Goal: Check status: Check status

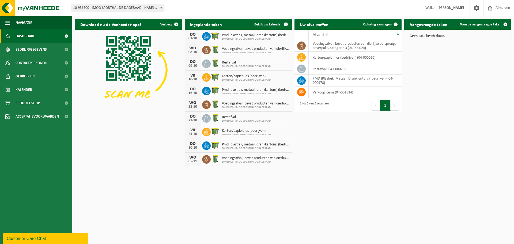
click at [162, 7] on b at bounding box center [161, 7] width 2 height 1
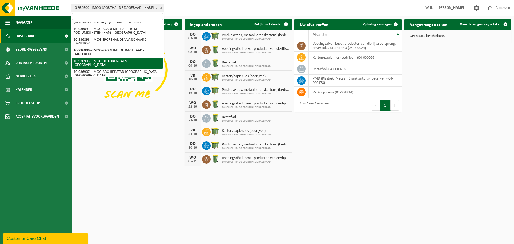
scroll to position [110, 0]
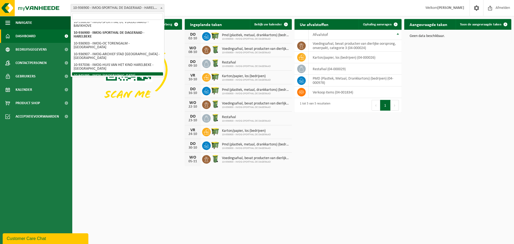
select select "141204"
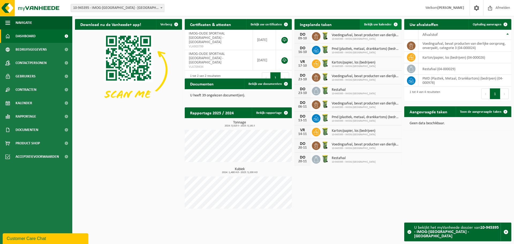
click at [378, 25] on span "Bekijk uw kalender" at bounding box center [378, 24] width 28 height 3
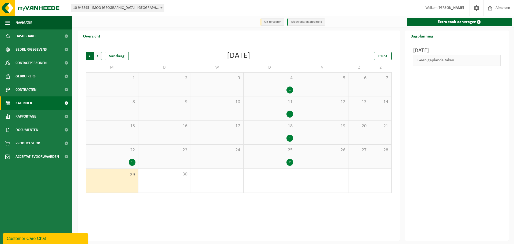
click at [96, 59] on span "Volgende" at bounding box center [98, 56] width 8 height 8
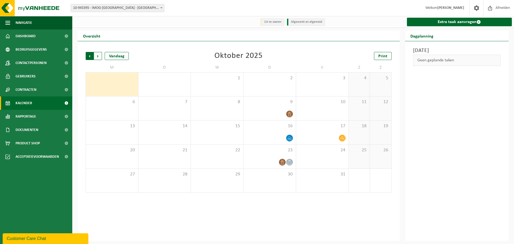
click at [95, 57] on span "Volgende" at bounding box center [98, 56] width 8 height 8
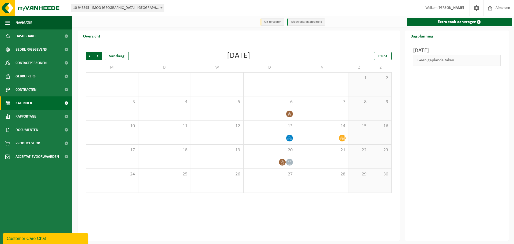
click at [104, 58] on div "Vorige Volgende Vandaag" at bounding box center [113, 56] width 54 height 8
click at [101, 58] on span "Volgende" at bounding box center [98, 56] width 8 height 8
